Goal: Information Seeking & Learning: Find contact information

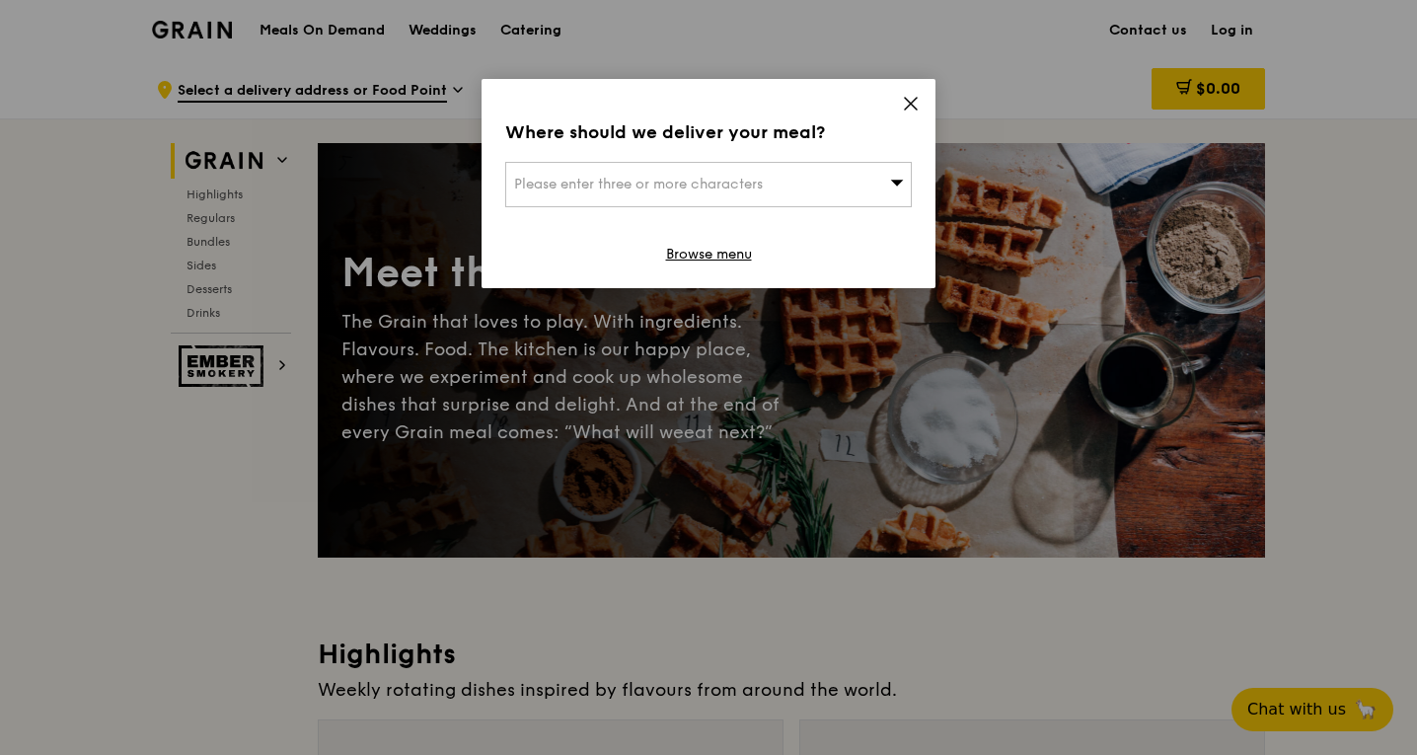
click at [727, 172] on div "Please enter three or more characters" at bounding box center [708, 184] width 407 height 45
click at [918, 103] on icon at bounding box center [911, 104] width 18 height 18
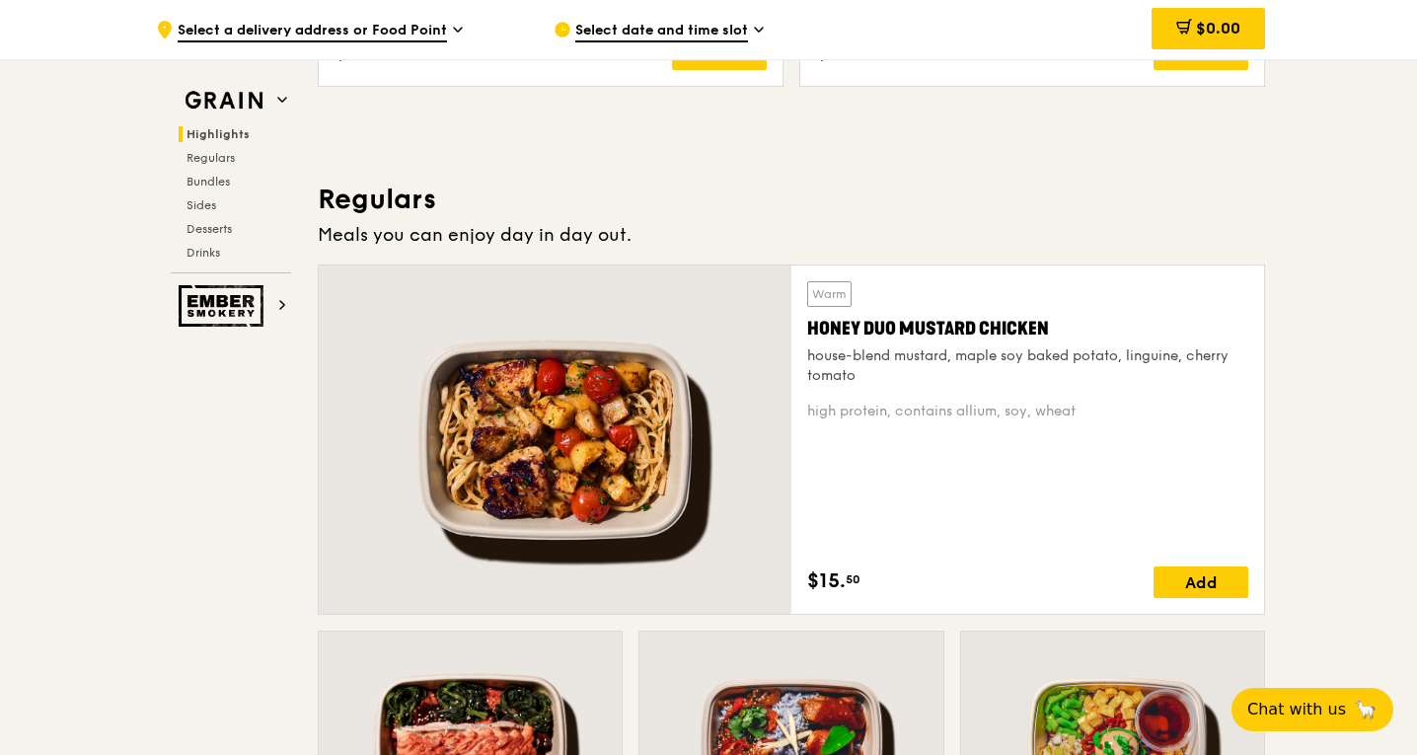
scroll to position [1177, 0]
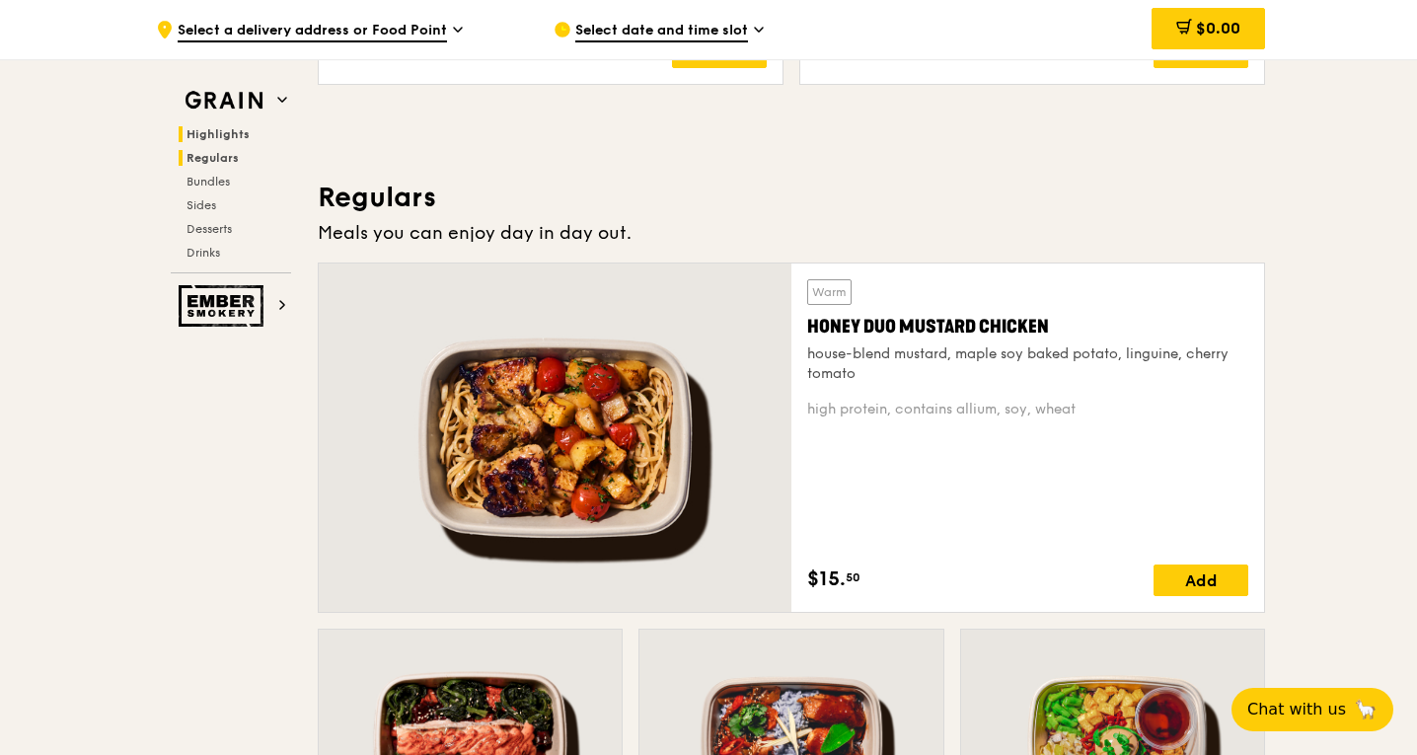
click at [216, 157] on span "Regulars" at bounding box center [213, 158] width 52 height 14
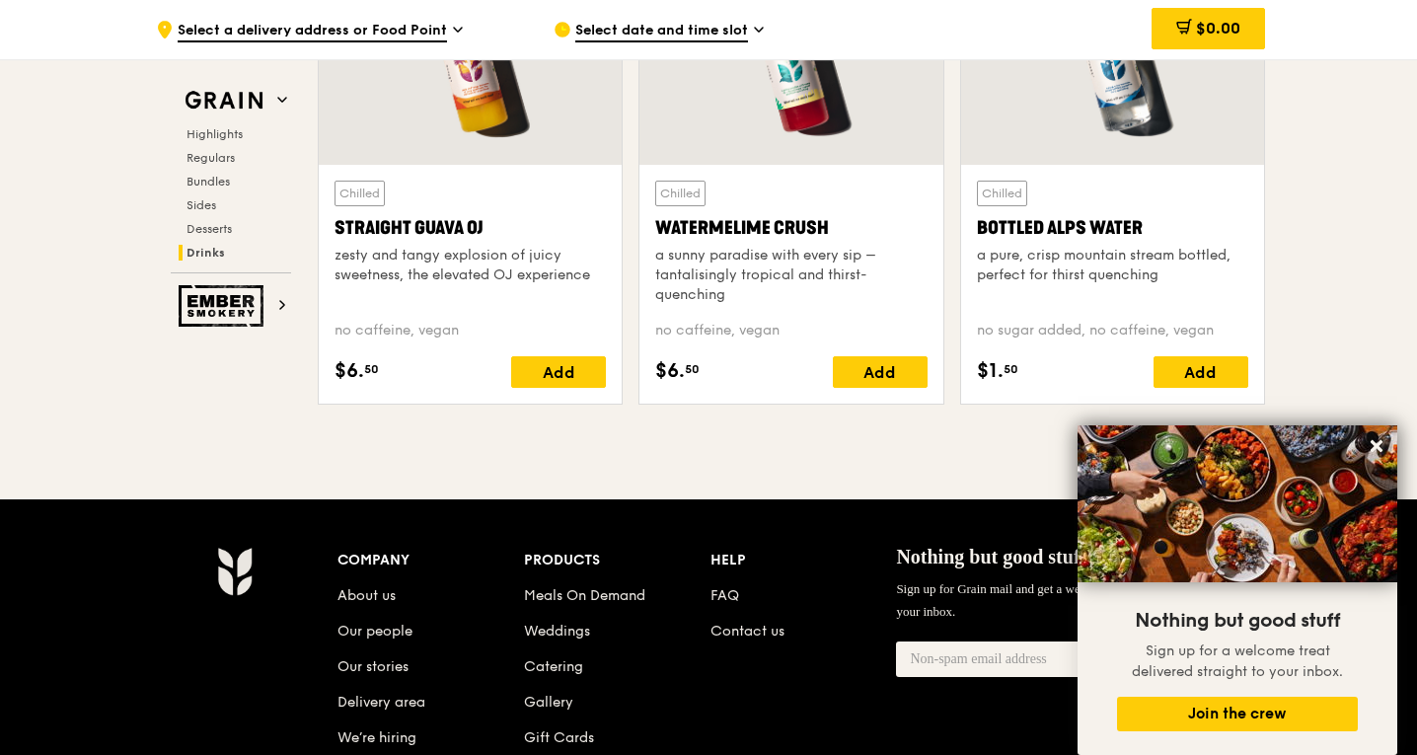
scroll to position [8245, 0]
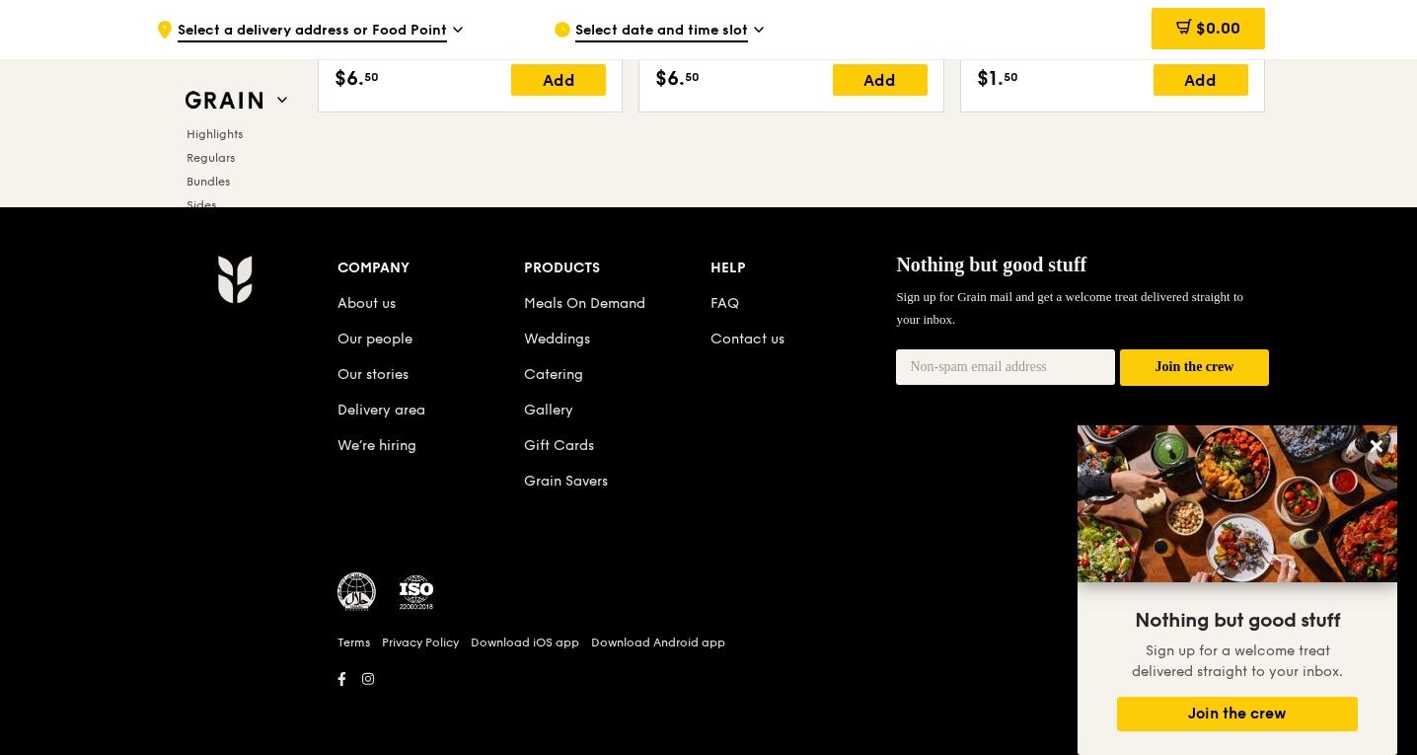
click at [198, 147] on div "Highlights Regulars Bundles Sides Desserts Drinks" at bounding box center [231, 193] width 120 height 134
click at [198, 139] on span "Highlights" at bounding box center [218, 134] width 63 height 14
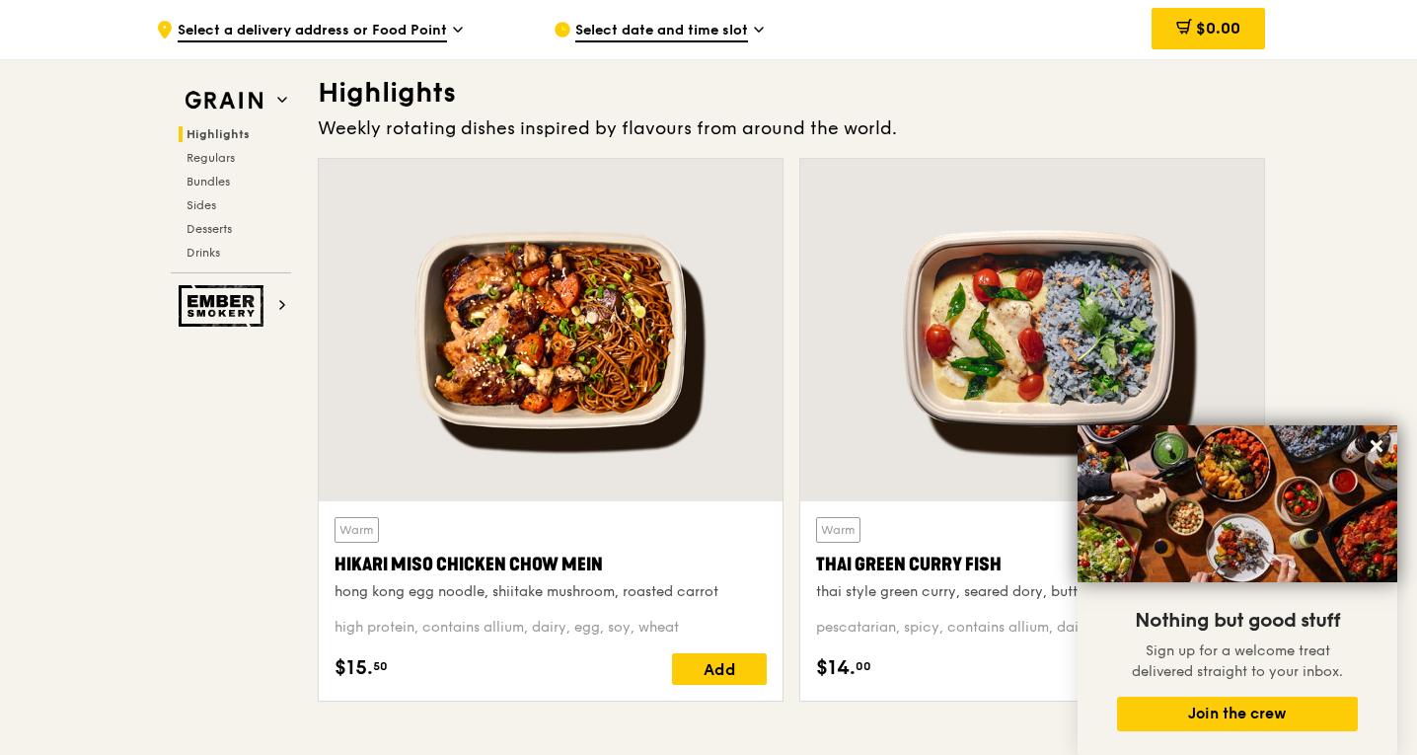
scroll to position [557, 0]
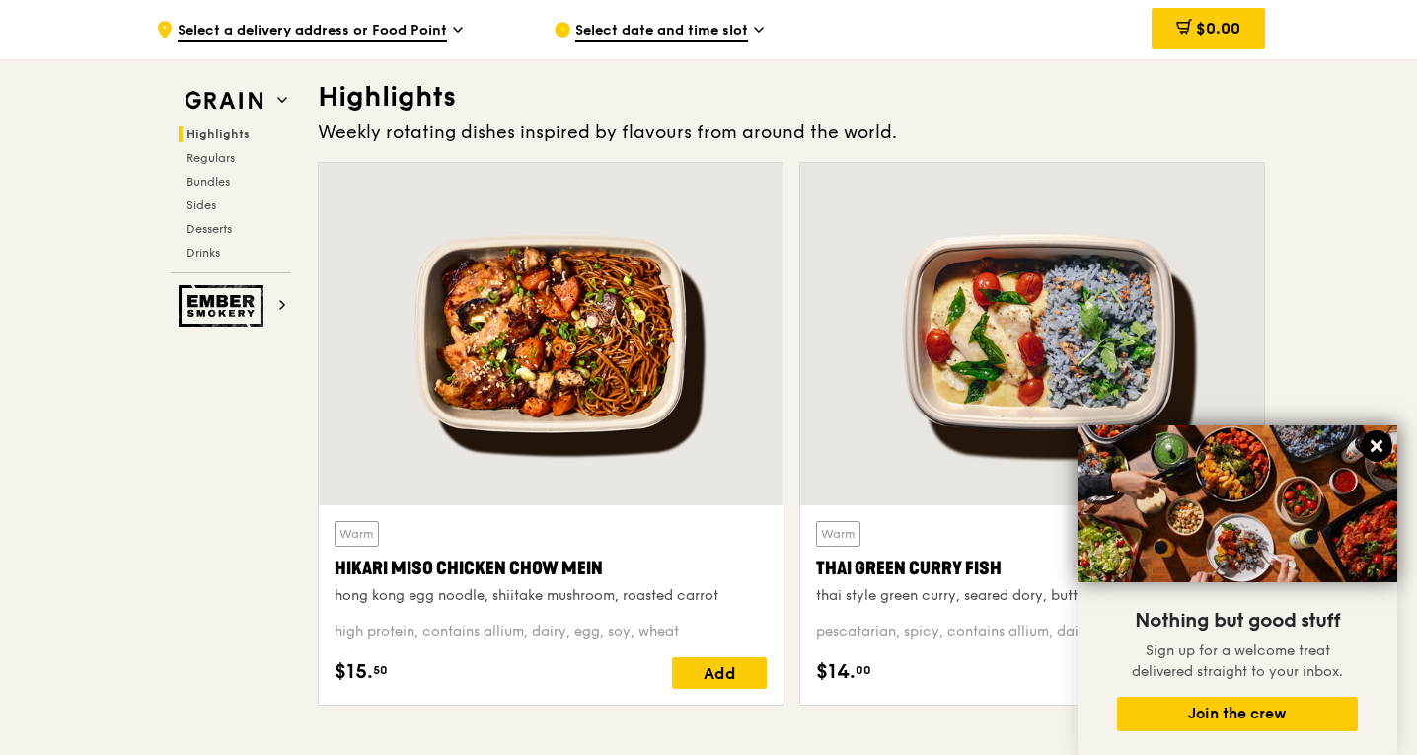
click at [1377, 438] on icon at bounding box center [1377, 446] width 18 height 18
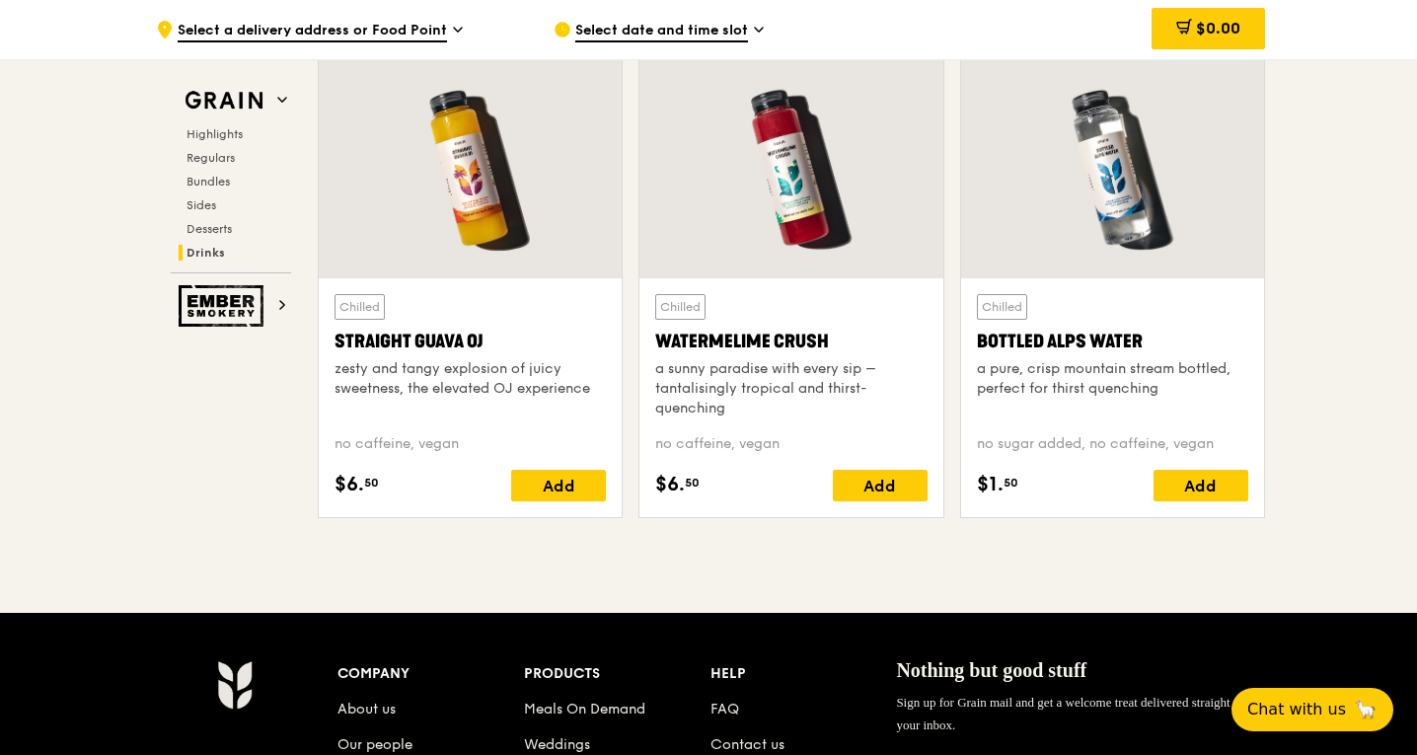
scroll to position [8245, 0]
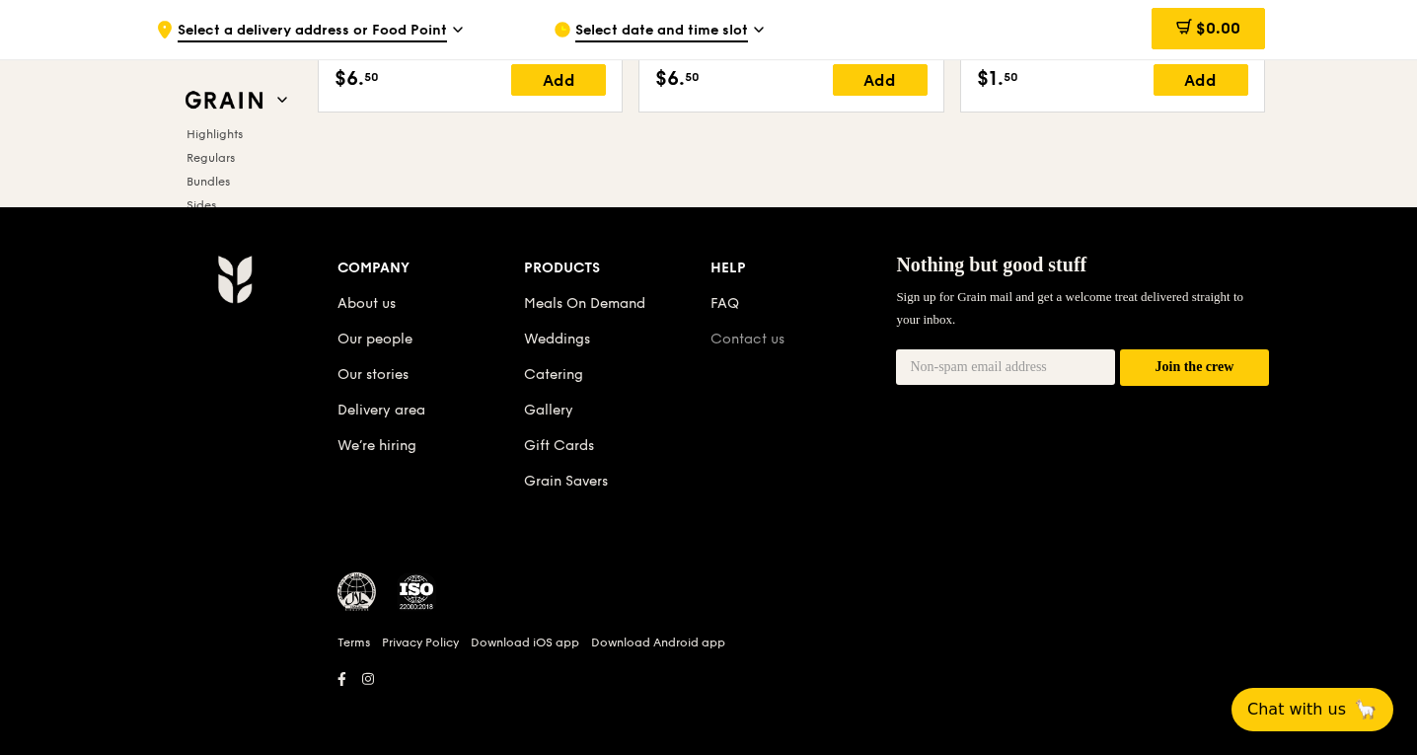
click at [772, 333] on link "Contact us" at bounding box center [748, 339] width 74 height 17
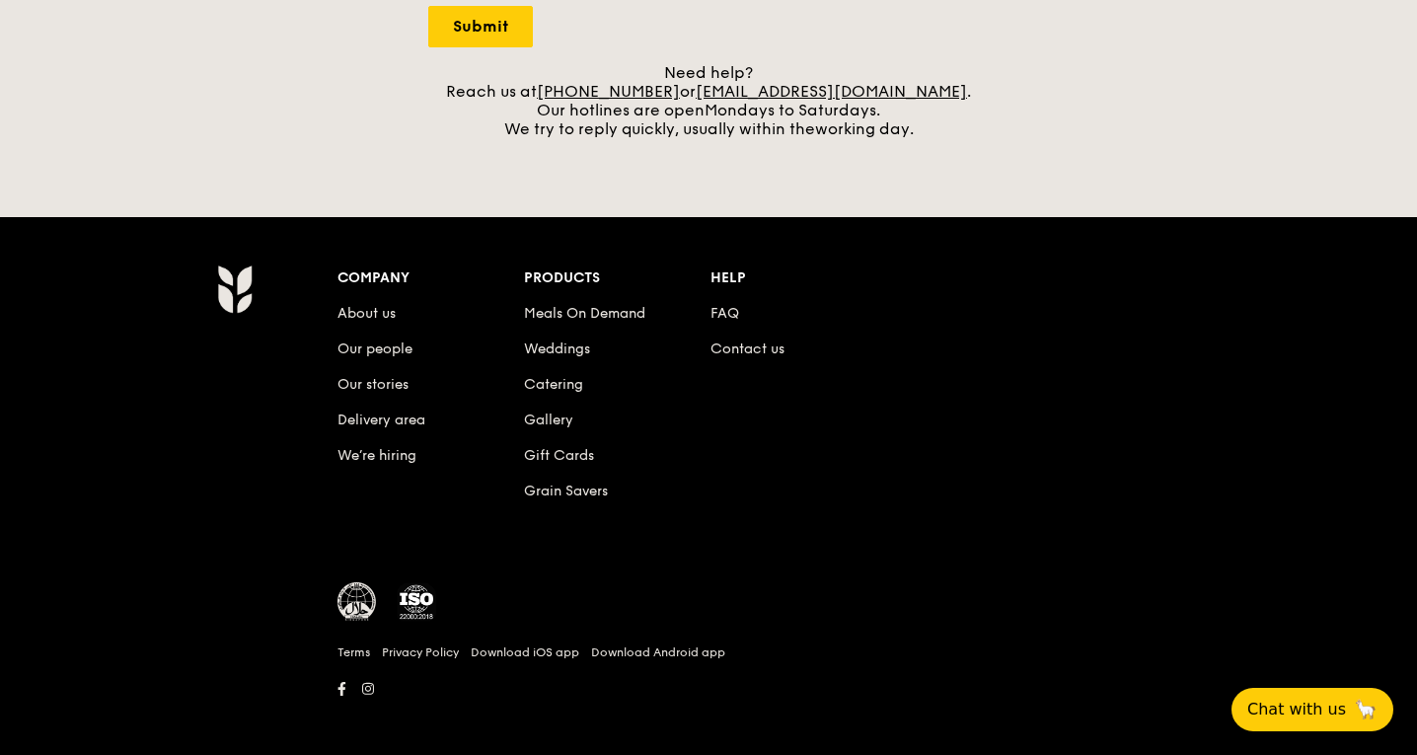
scroll to position [832, 0]
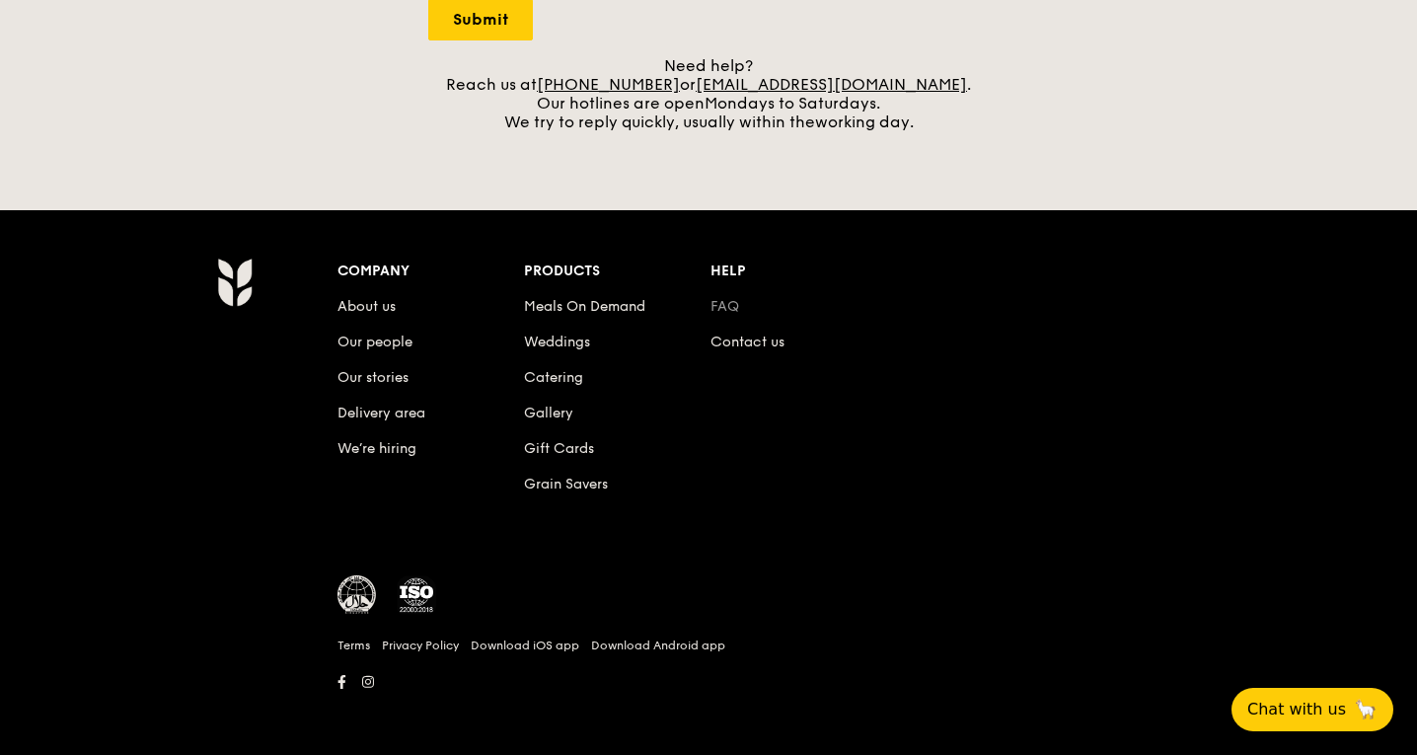
click at [730, 307] on link "FAQ" at bounding box center [725, 306] width 29 height 17
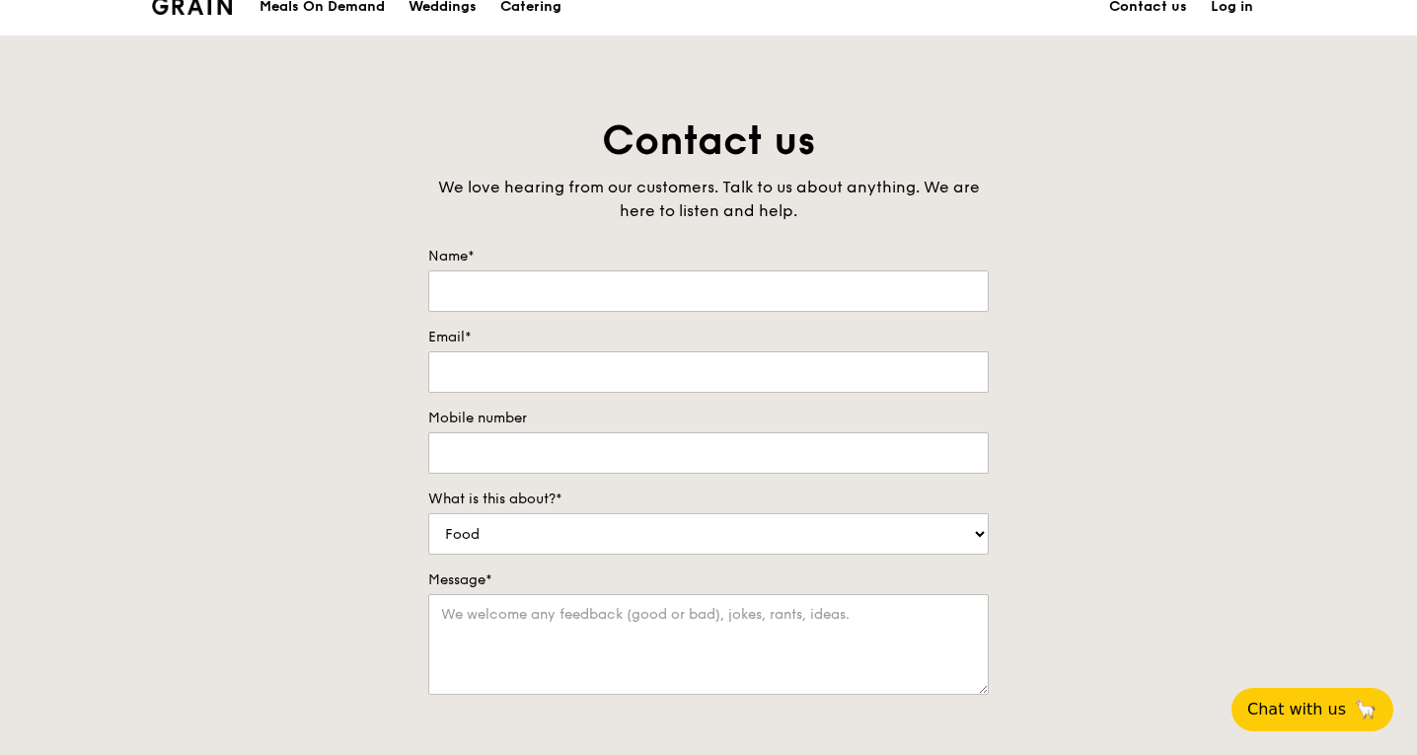
scroll to position [0, 0]
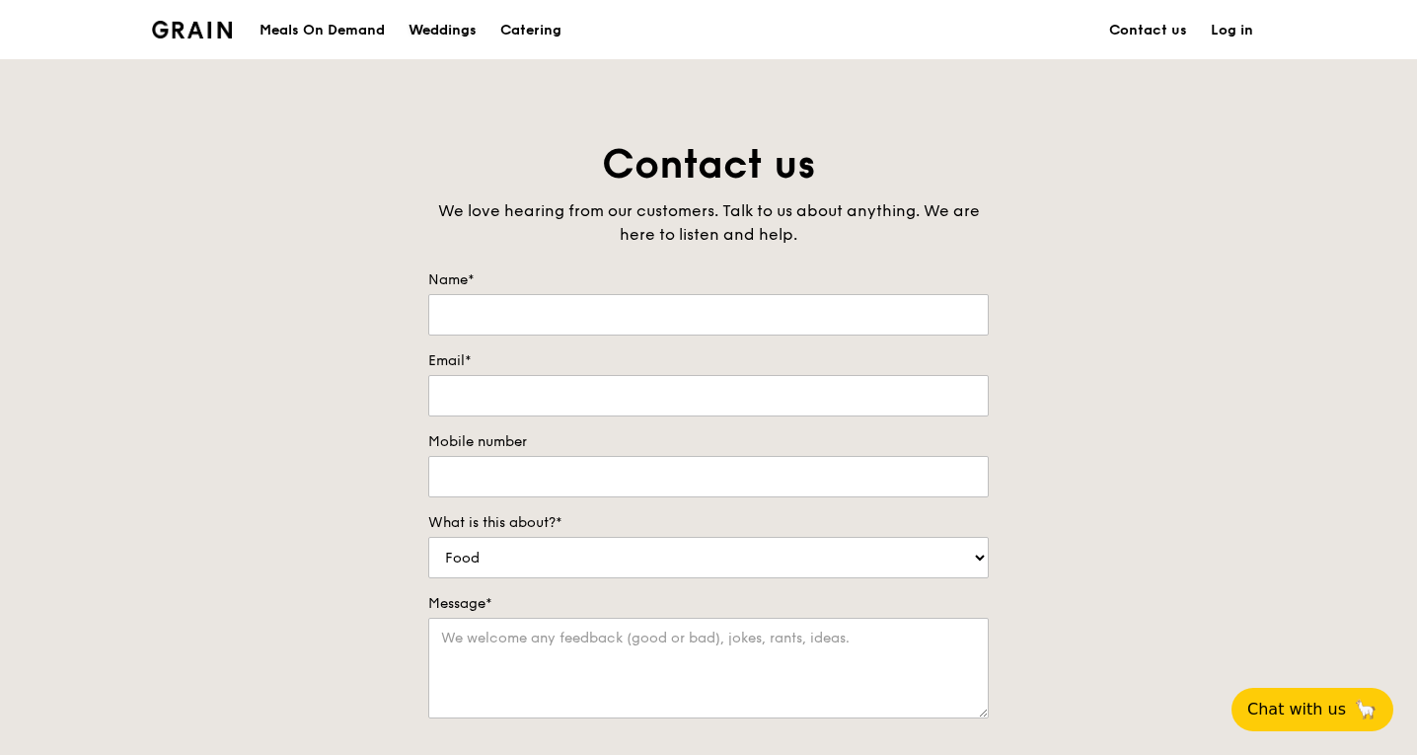
click at [441, 32] on div "Weddings" at bounding box center [443, 30] width 68 height 59
